Goal: Task Accomplishment & Management: Manage account settings

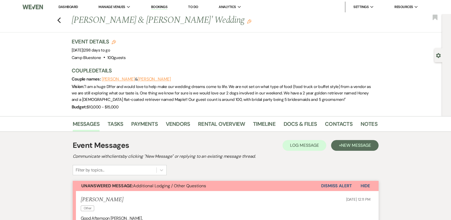
click at [64, 8] on link "Dashboard" at bounding box center [67, 7] width 19 height 5
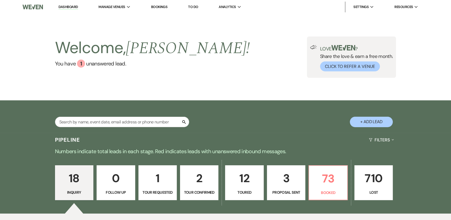
click at [246, 186] on p "12" at bounding box center [244, 178] width 31 height 18
select select "5"
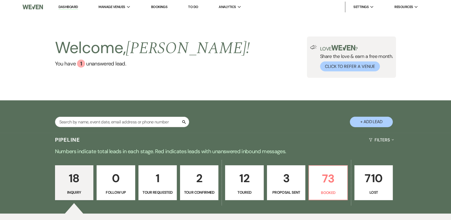
select select "5"
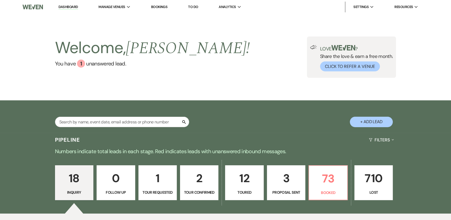
select select "5"
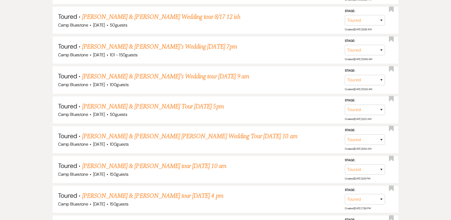
scroll to position [391, 0]
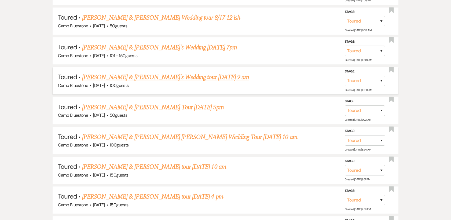
click at [114, 79] on link "[PERSON_NAME] & [PERSON_NAME]'s Wedding tour [DATE] 9 am" at bounding box center [165, 77] width 167 height 10
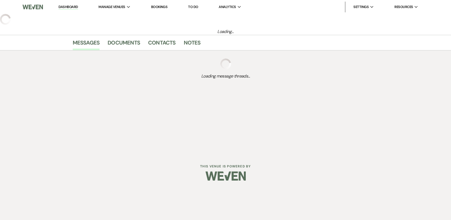
select select "5"
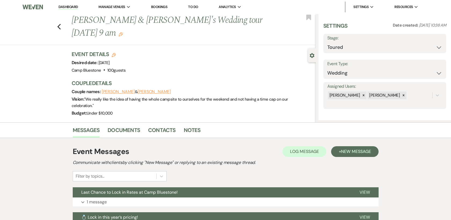
select select "1"
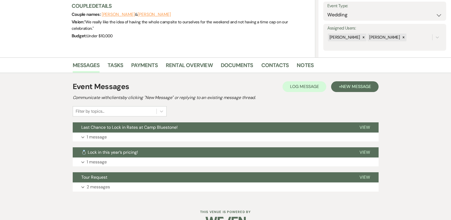
scroll to position [91, 0]
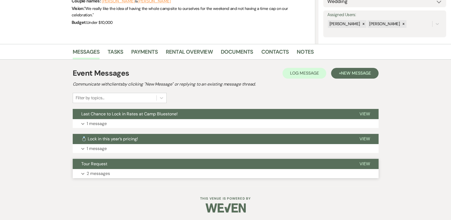
click at [362, 161] on span "View" at bounding box center [365, 164] width 10 height 6
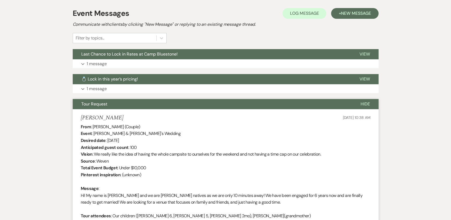
scroll to position [0, 0]
